Goal: Information Seeking & Learning: Find specific page/section

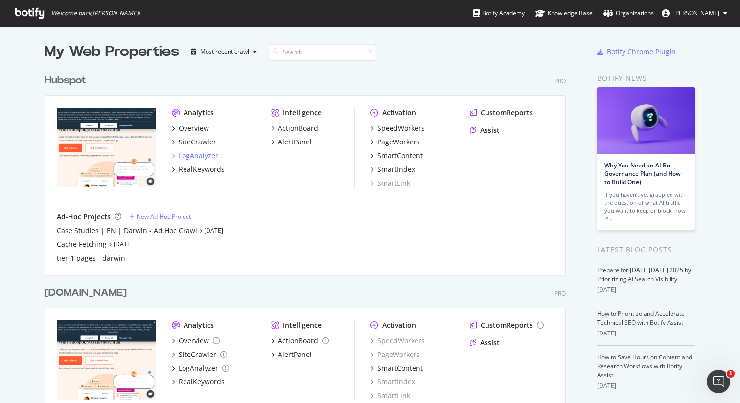
click at [208, 156] on div "LogAnalyzer" at bounding box center [199, 156] width 40 height 10
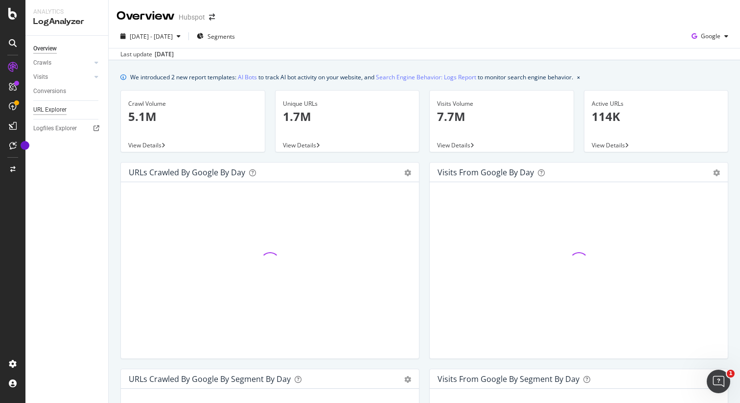
click at [53, 110] on div "URL Explorer" at bounding box center [49, 110] width 33 height 10
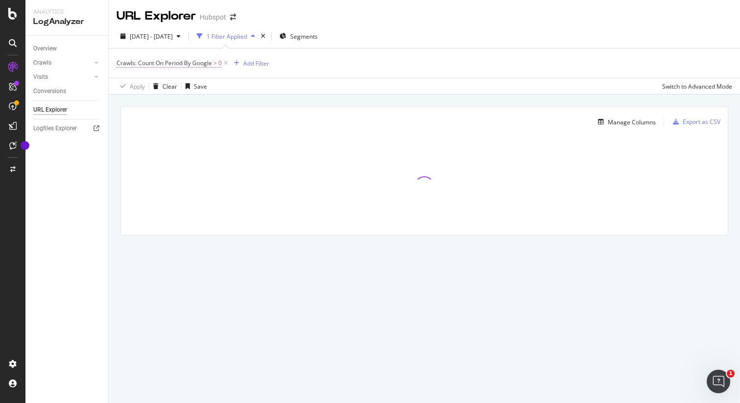
click at [184, 65] on span "Crawls: Count On Period By Google" at bounding box center [164, 63] width 95 height 8
click at [155, 92] on div "By Google" at bounding box center [179, 87] width 108 height 16
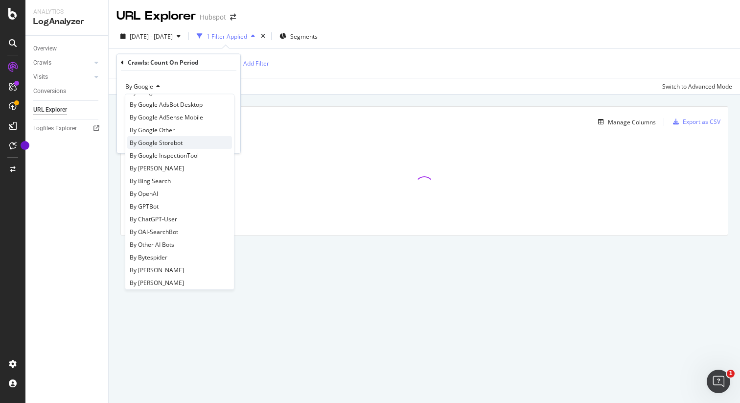
scroll to position [95, 0]
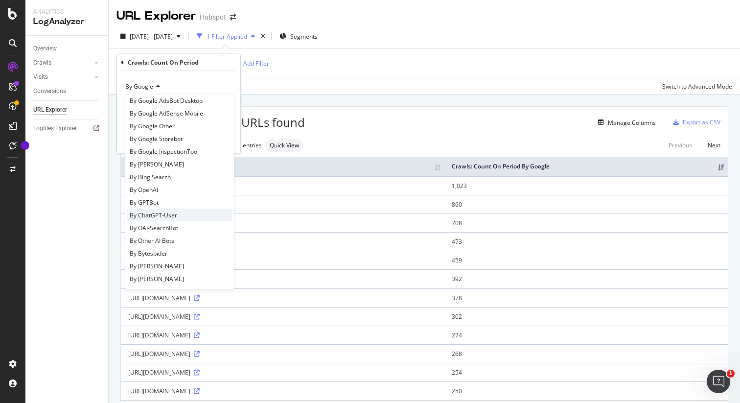
click at [160, 218] on span "By ChatGPT-User" at bounding box center [153, 215] width 47 height 8
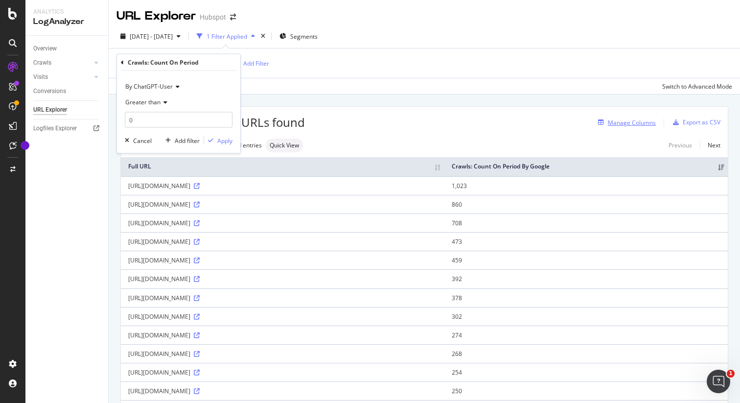
click at [629, 124] on div "Manage Columns" at bounding box center [632, 122] width 48 height 8
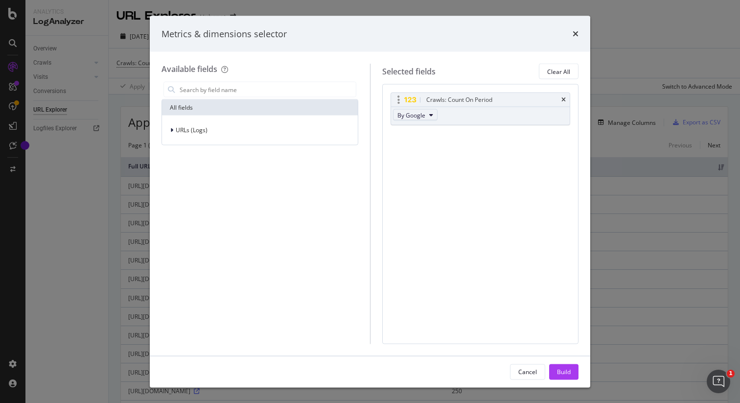
click at [425, 112] on button "By Google" at bounding box center [415, 115] width 45 height 12
click at [420, 173] on span "By ChatGPT-User" at bounding box center [439, 174] width 77 height 9
click at [562, 370] on div "Build" at bounding box center [564, 371] width 14 height 8
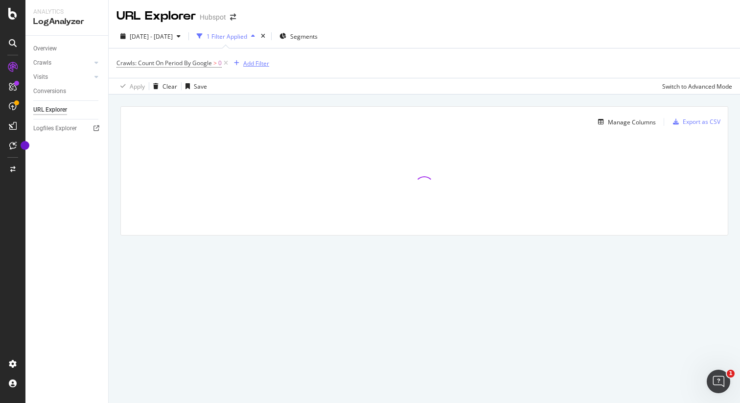
click at [258, 62] on div "Add Filter" at bounding box center [256, 63] width 26 height 8
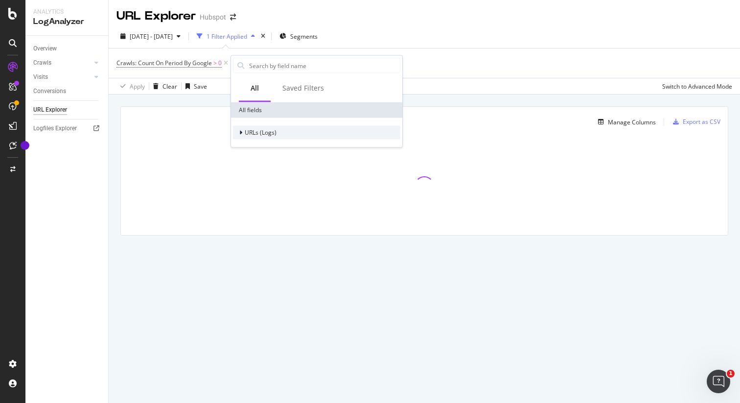
click at [252, 136] on div "URLs (Logs)" at bounding box center [261, 132] width 32 height 8
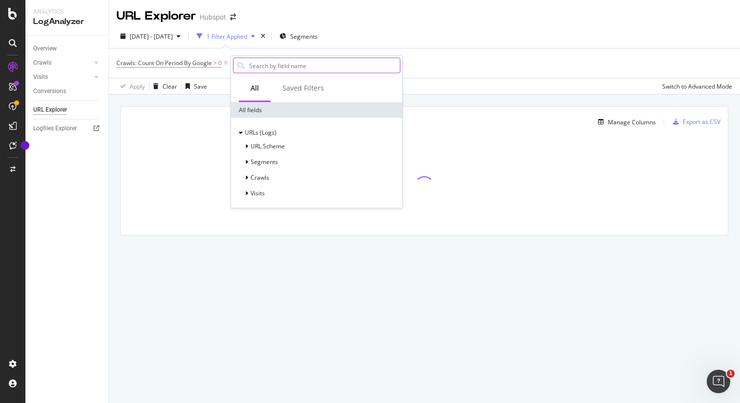
click at [266, 70] on input "text" at bounding box center [324, 65] width 152 height 15
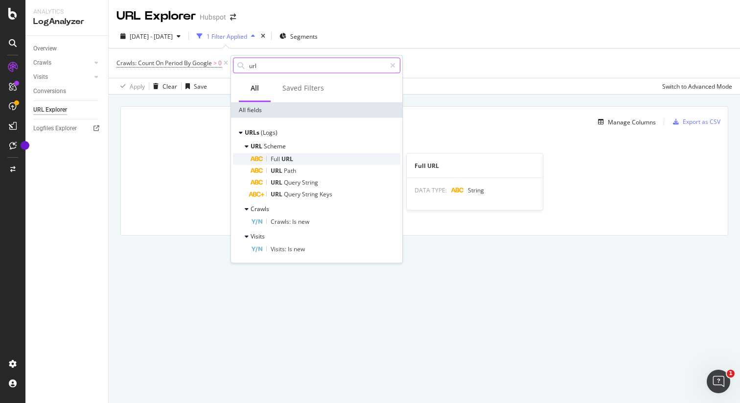
type input "url"
click at [278, 154] on div "Full URL" at bounding box center [326, 159] width 150 height 12
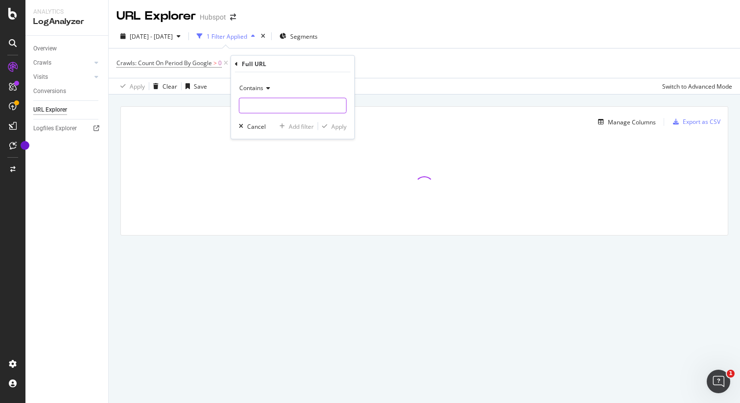
click at [276, 105] on input "text" at bounding box center [292, 106] width 107 height 16
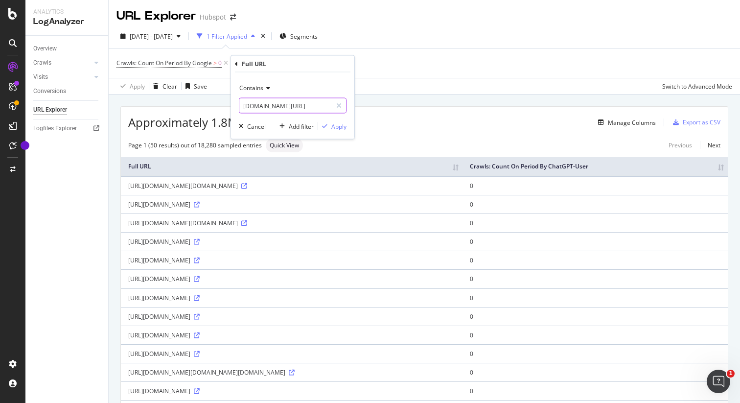
type input "[DOMAIN_NAME][URL]"
click at [346, 127] on div "Apply" at bounding box center [338, 126] width 15 height 8
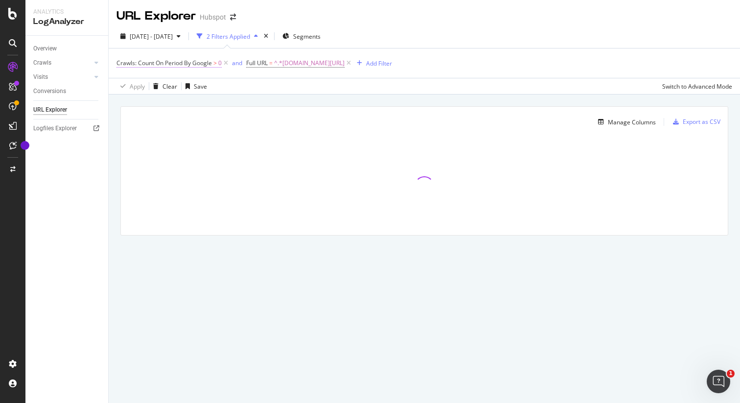
click at [209, 66] on span "Crawls: Count On Period By Google" at bounding box center [164, 63] width 95 height 8
click at [152, 86] on span "By Google" at bounding box center [139, 86] width 28 height 8
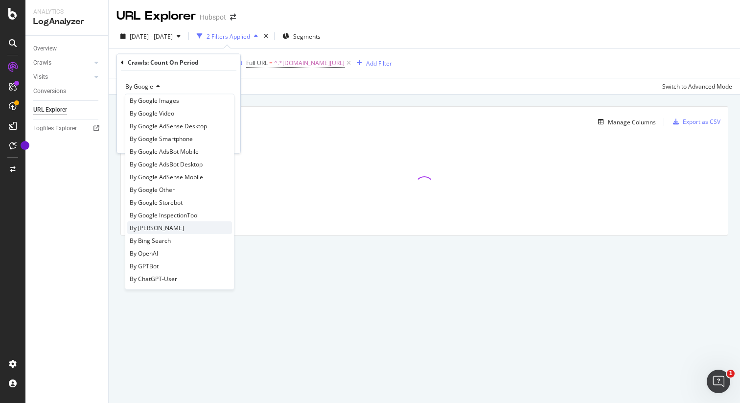
scroll to position [51, 0]
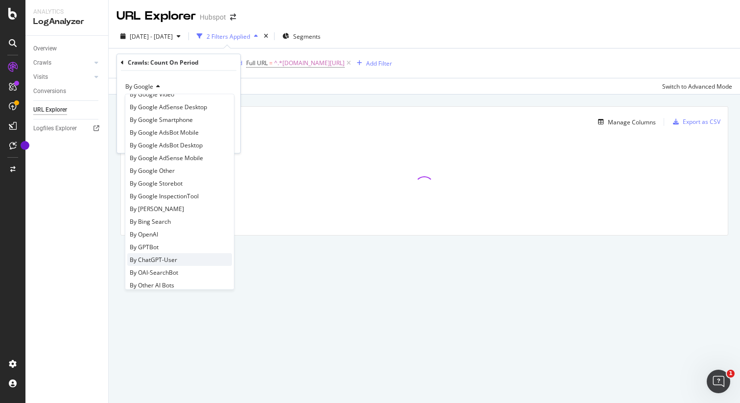
click at [177, 256] on div "By ChatGPT-User" at bounding box center [179, 259] width 105 height 13
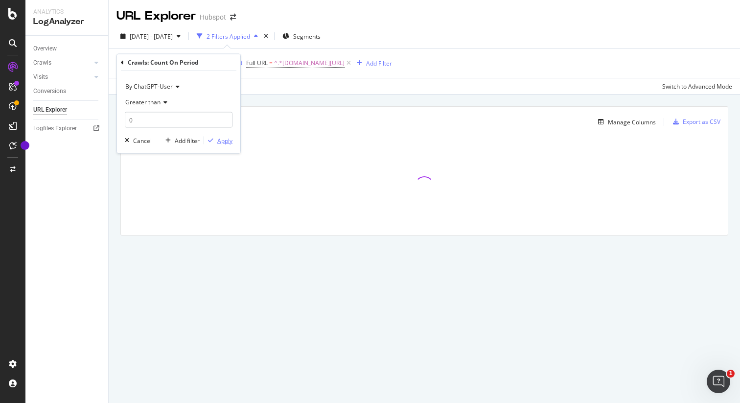
click at [214, 141] on div "button" at bounding box center [210, 141] width 13 height 6
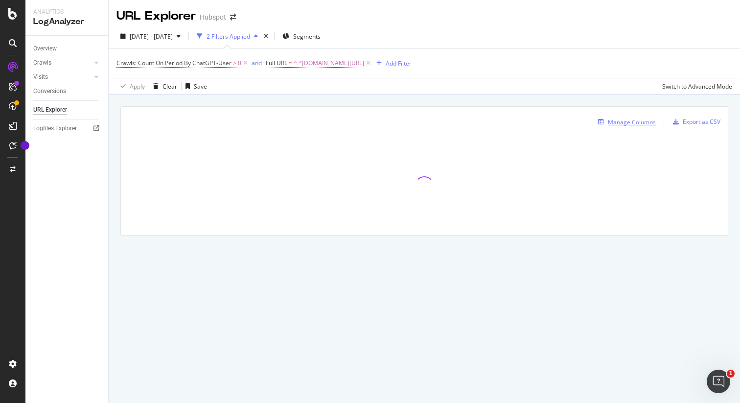
click at [644, 120] on div "Manage Columns" at bounding box center [632, 122] width 48 height 8
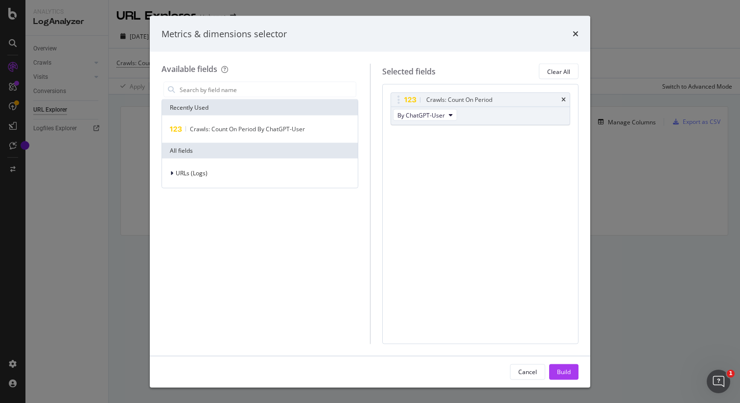
click at [631, 88] on div "Metrics & dimensions selector Available fields Recently Used Crawls: Count On P…" at bounding box center [370, 201] width 740 height 403
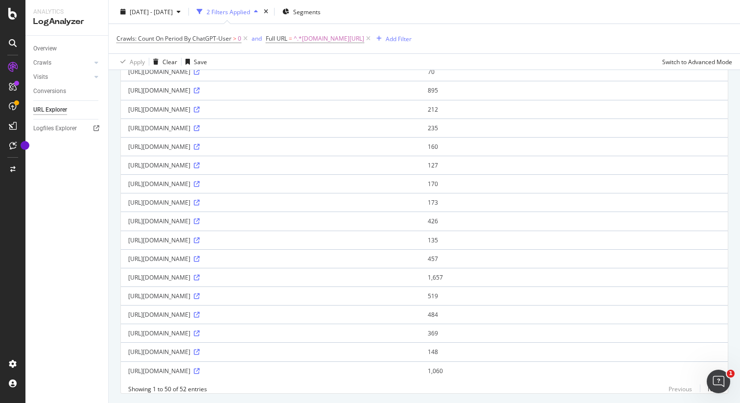
scroll to position [755, 0]
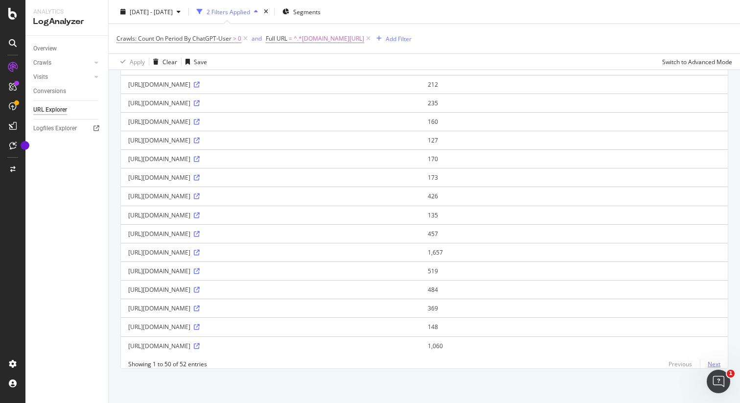
click at [713, 363] on link "Next" at bounding box center [710, 364] width 21 height 14
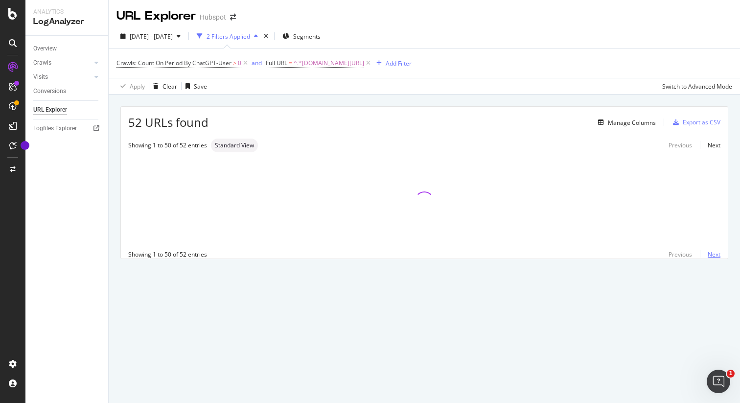
click at [708, 255] on link "Next" at bounding box center [710, 254] width 21 height 14
click at [670, 252] on div "Previous Next" at bounding box center [691, 254] width 60 height 8
click at [337, 64] on span "^.*[DOMAIN_NAME][URL]" at bounding box center [329, 63] width 70 height 14
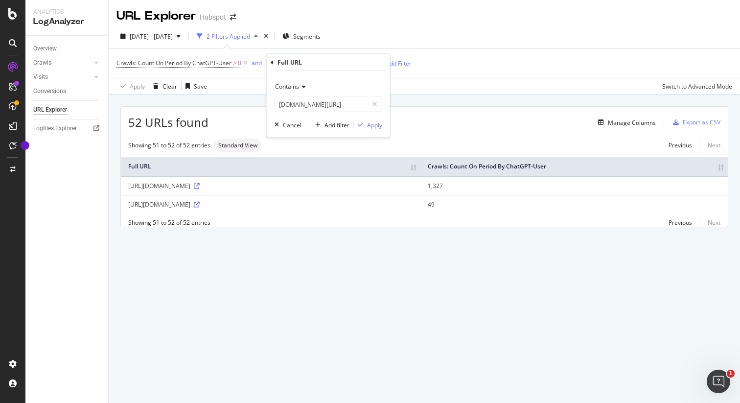
click at [608, 248] on div "52 URLs found Manage Columns Export as CSV Showing 51 to 52 of 52 entries Stand…" at bounding box center [425, 177] width 632 height 167
click at [679, 223] on link "Previous" at bounding box center [680, 222] width 39 height 14
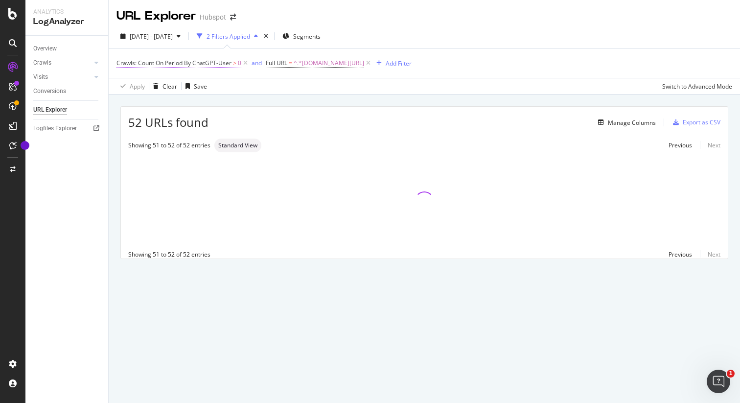
click at [208, 66] on span "Crawls: Count On Period By ChatGPT-User" at bounding box center [174, 63] width 115 height 8
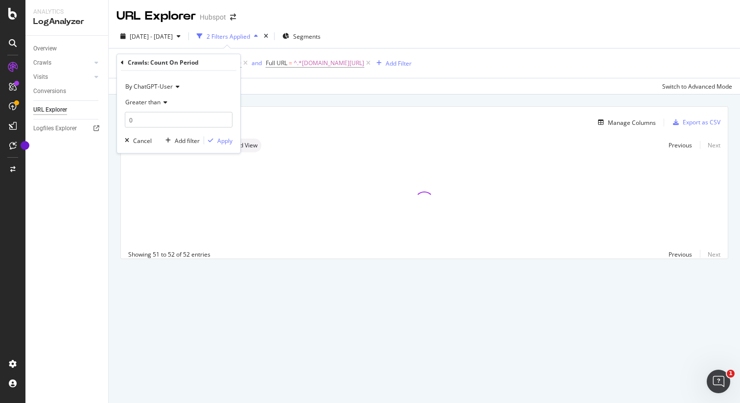
click at [344, 94] on div "Apply Clear Save Switch to Advanced Mode" at bounding box center [425, 86] width 632 height 16
